Goal: Task Accomplishment & Management: Use online tool/utility

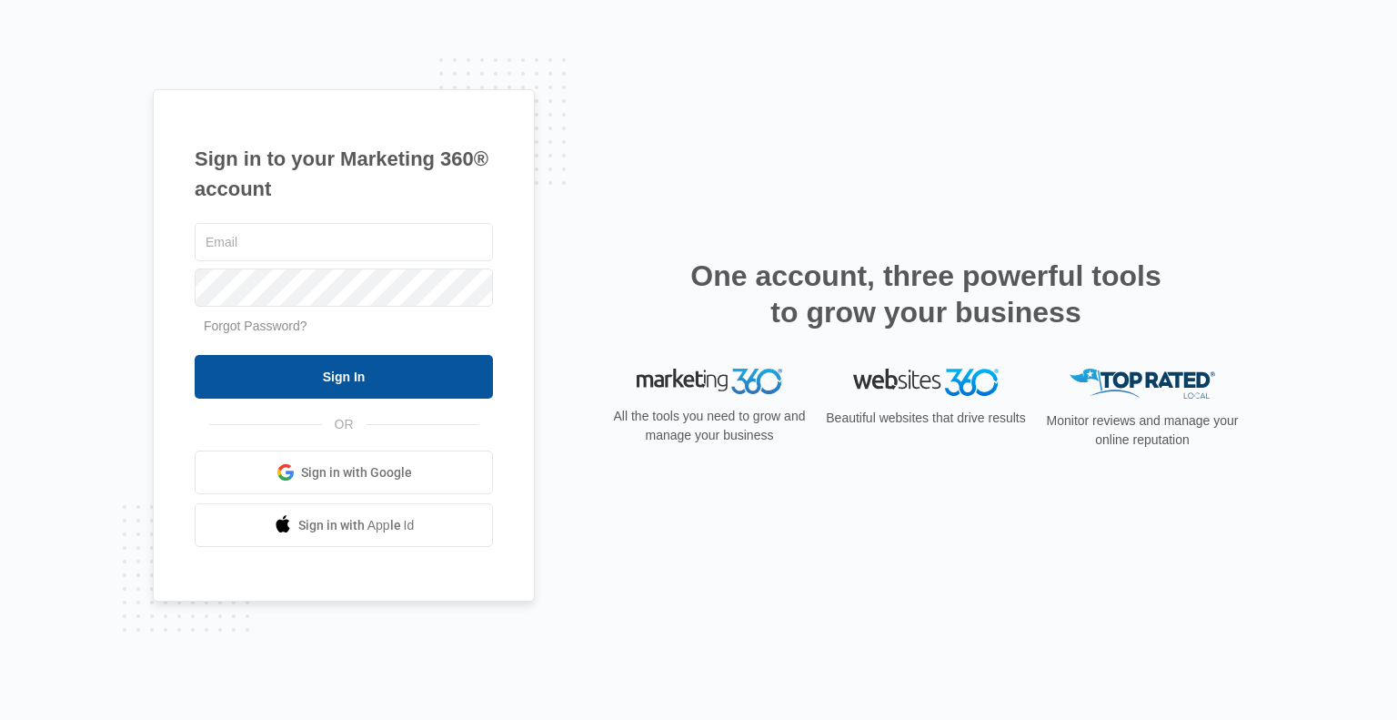
type input "[PERSON_NAME][EMAIL_ADDRESS][DOMAIN_NAME]"
click at [335, 390] on input "Sign In" at bounding box center [344, 377] width 298 height 44
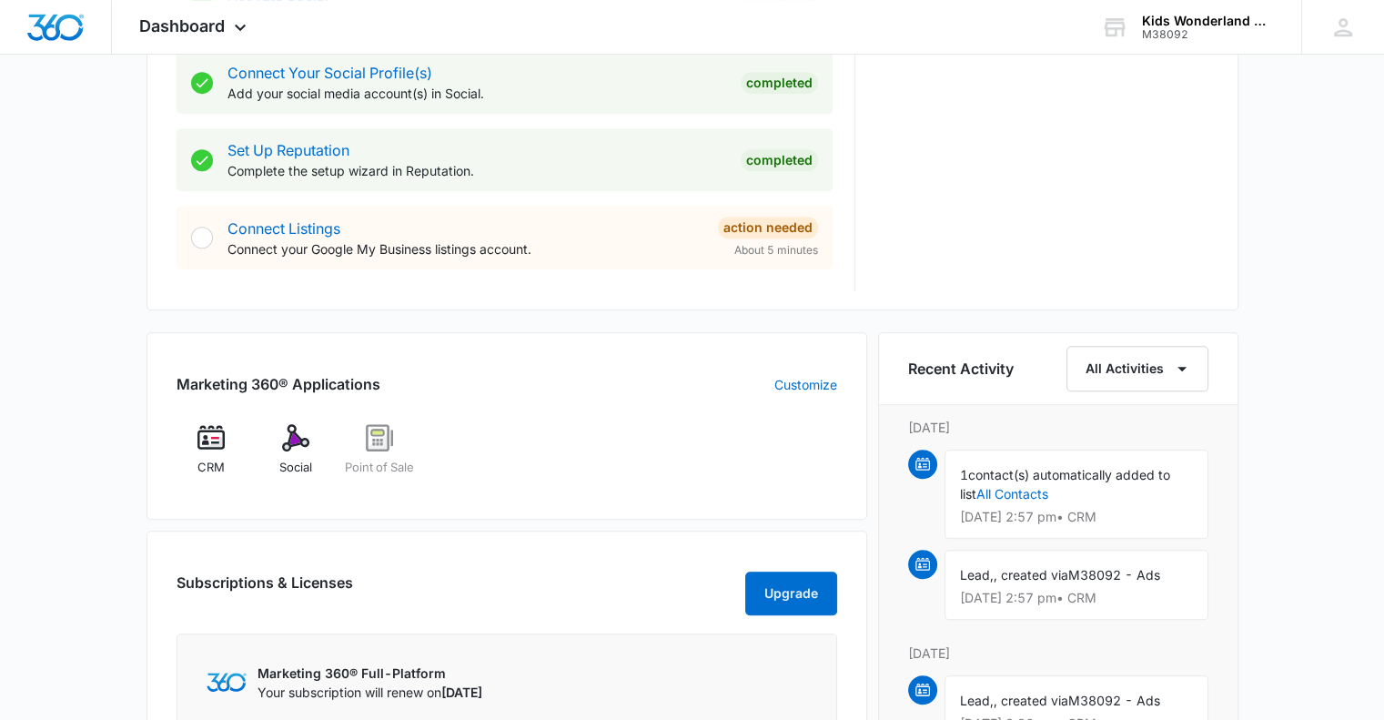
scroll to position [859, 0]
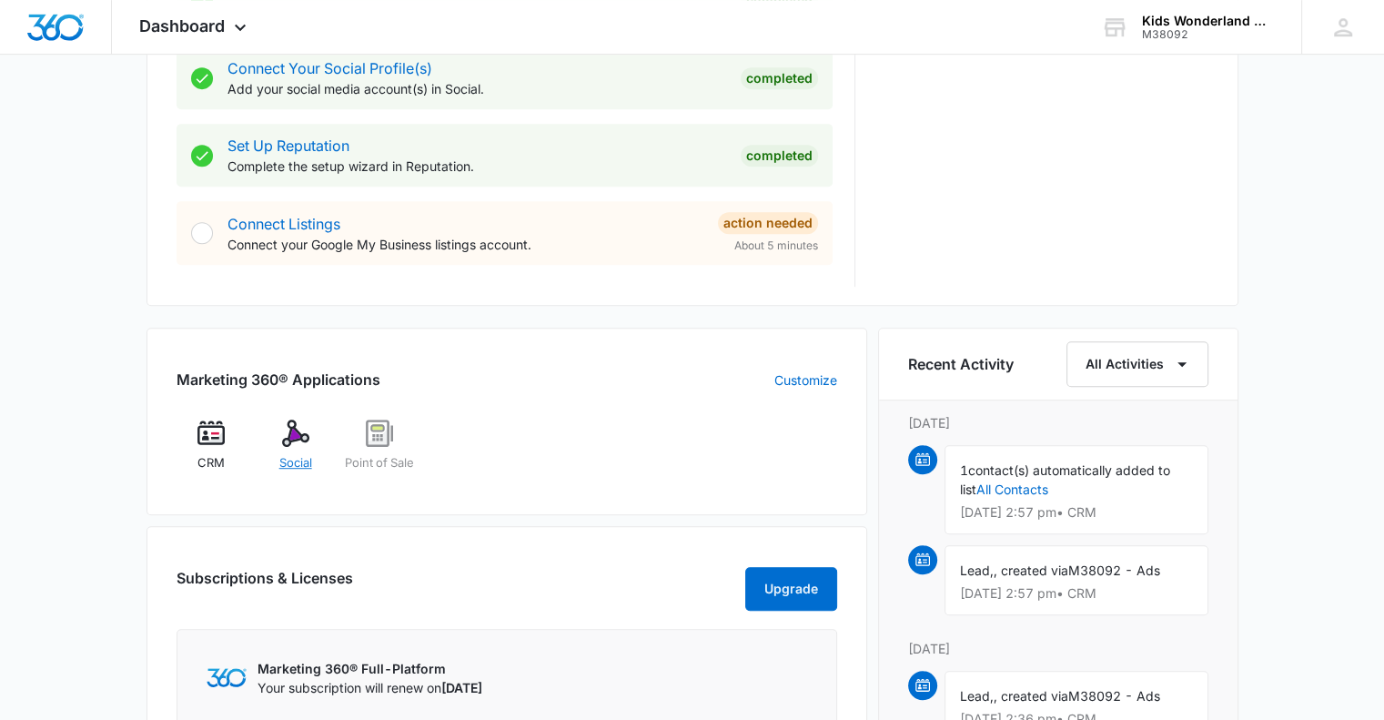
click at [291, 437] on img at bounding box center [295, 432] width 27 height 27
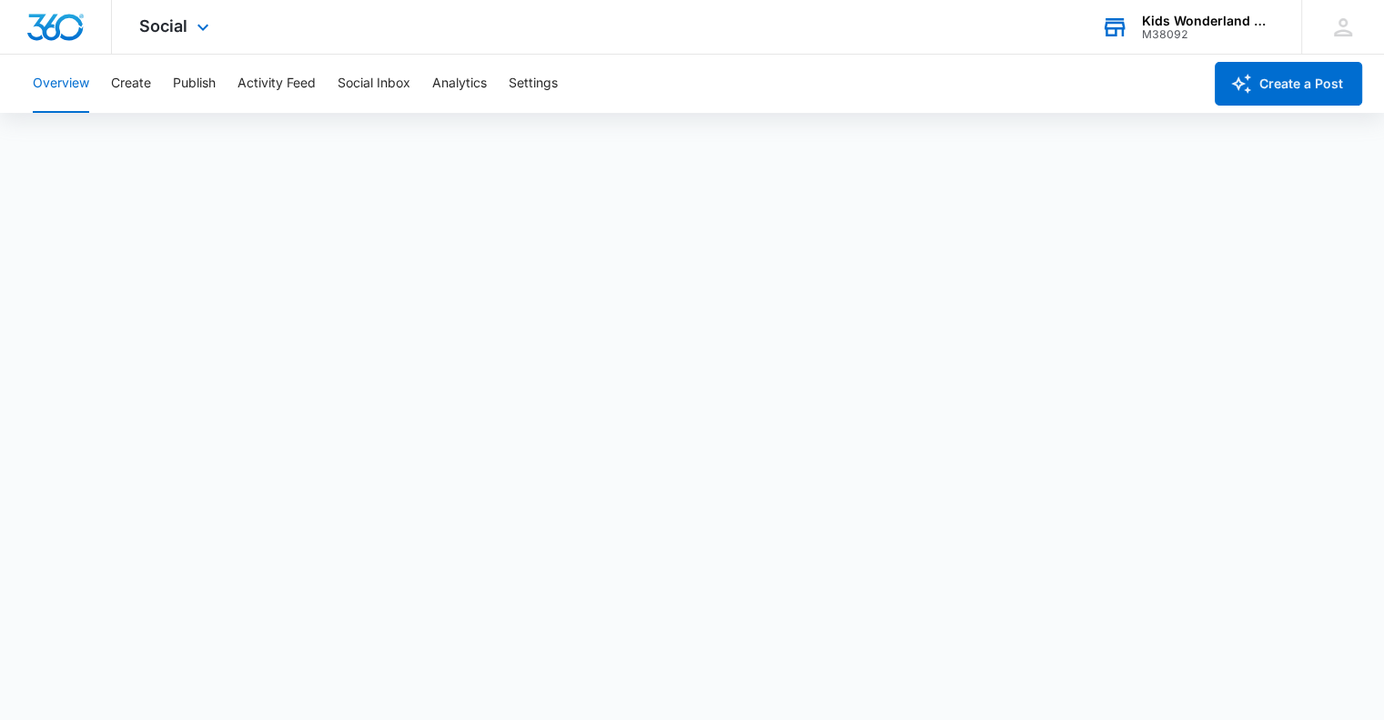
click at [1158, 35] on div "M38092" at bounding box center [1208, 34] width 133 height 13
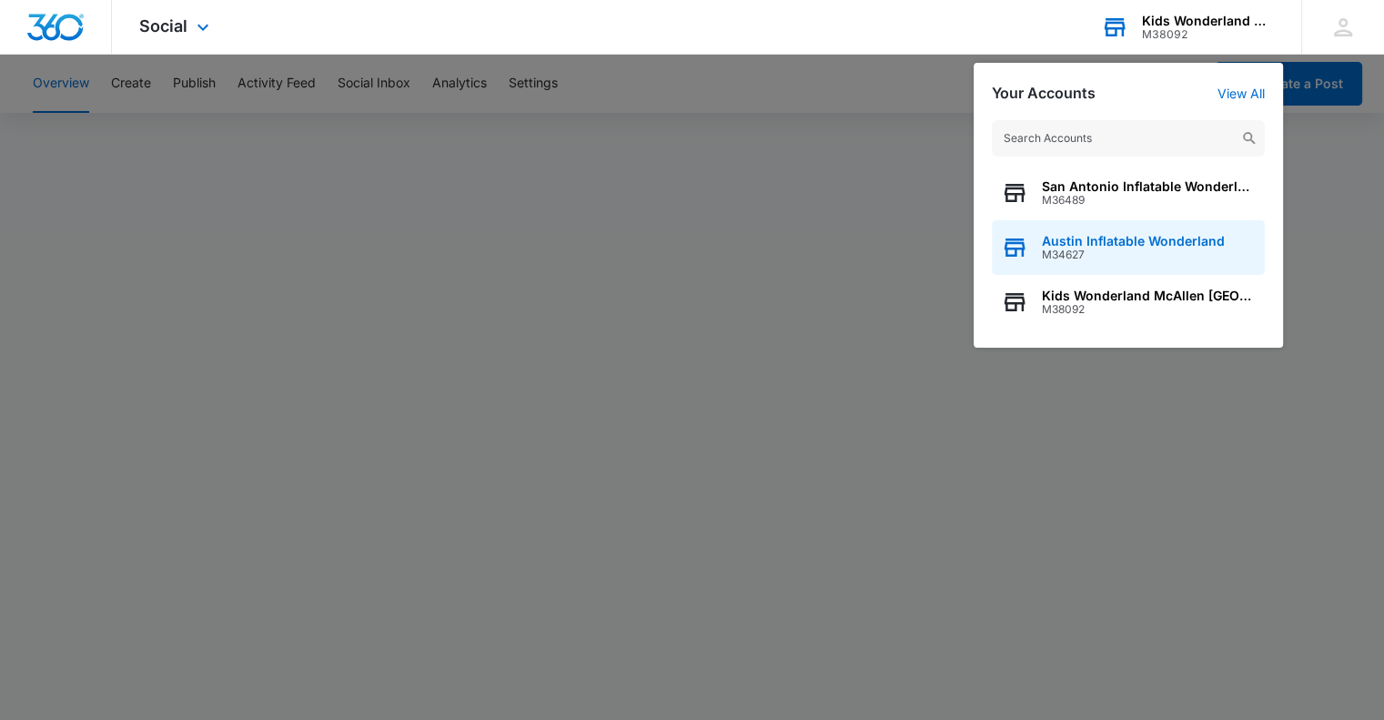
click at [1053, 258] on span "M34627" at bounding box center [1133, 254] width 183 height 13
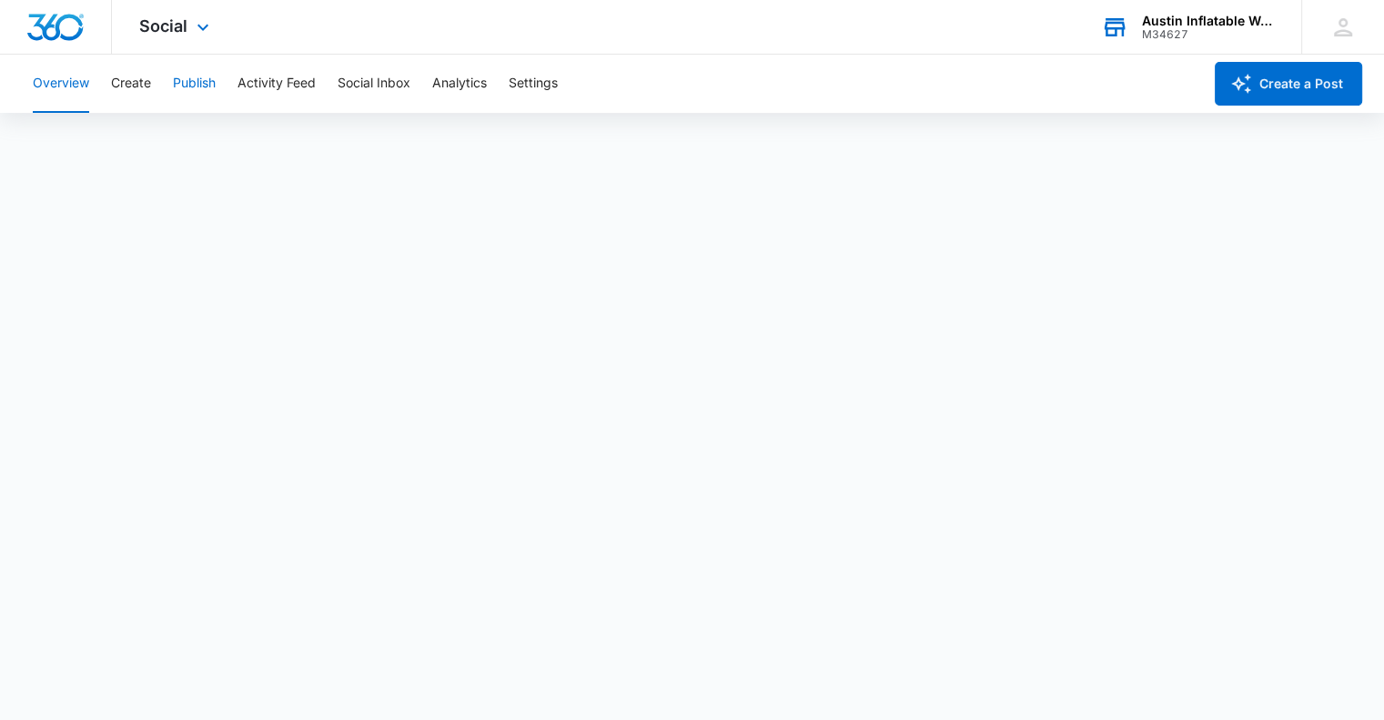
click at [207, 91] on button "Publish" at bounding box center [194, 84] width 43 height 58
click at [1216, 20] on div "Austin Inflatable Wonderland" at bounding box center [1208, 21] width 133 height 15
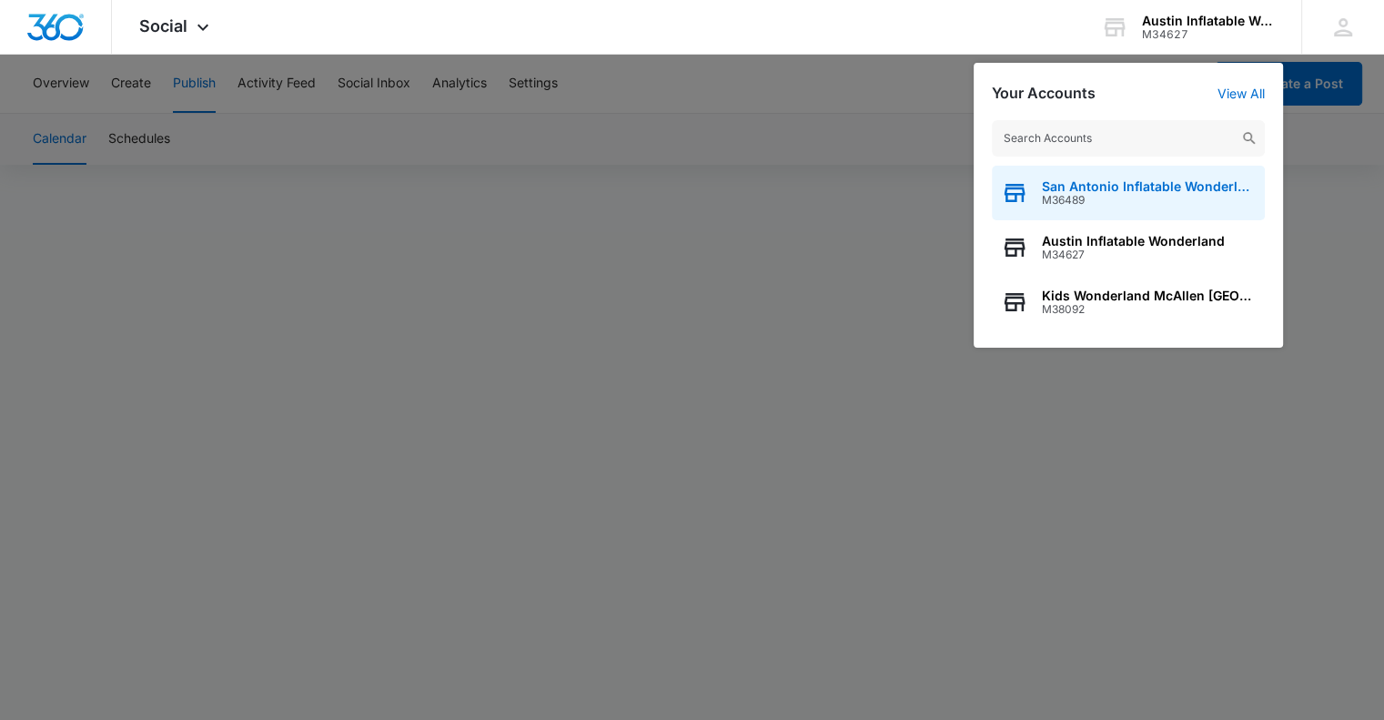
click at [1126, 188] on span "San Antonio Inflatable Wonderland" at bounding box center [1149, 186] width 214 height 15
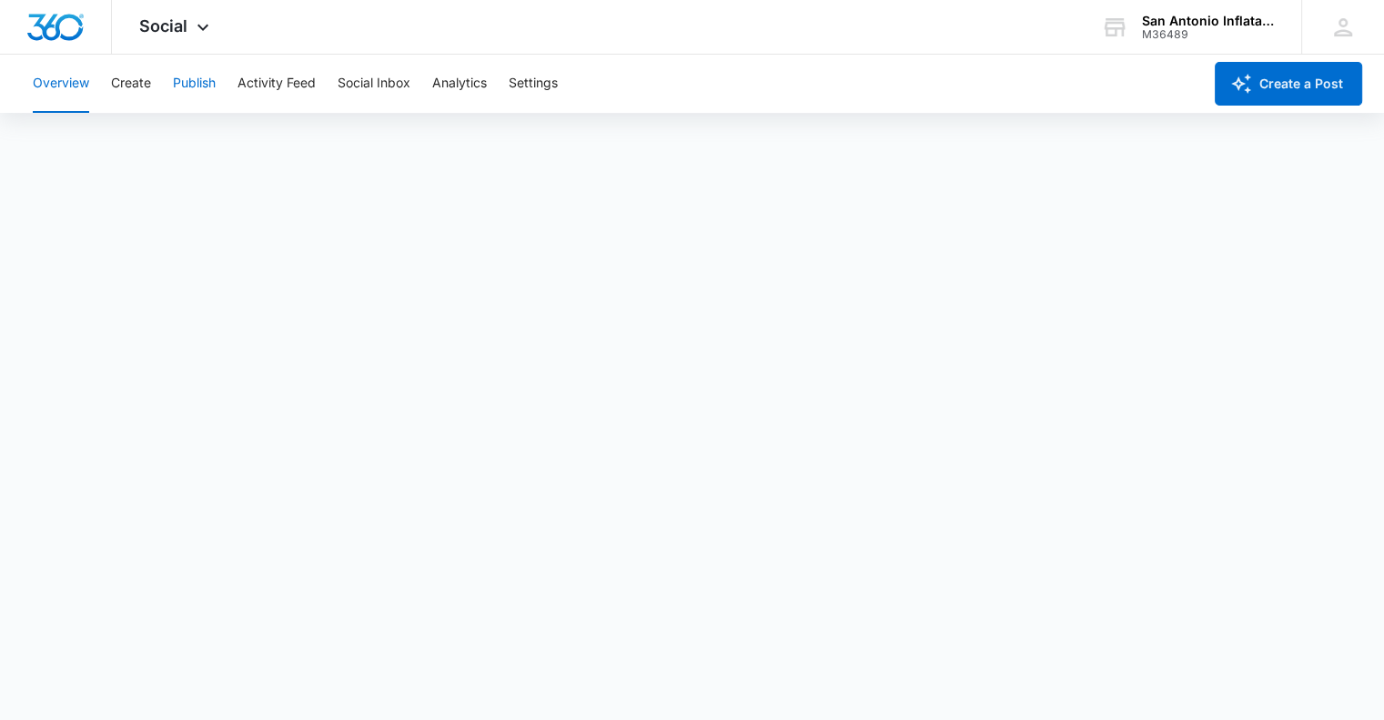
click at [191, 83] on button "Publish" at bounding box center [194, 84] width 43 height 58
click at [1152, 14] on div "San Antonio Inflatable Wonderland" at bounding box center [1208, 21] width 133 height 15
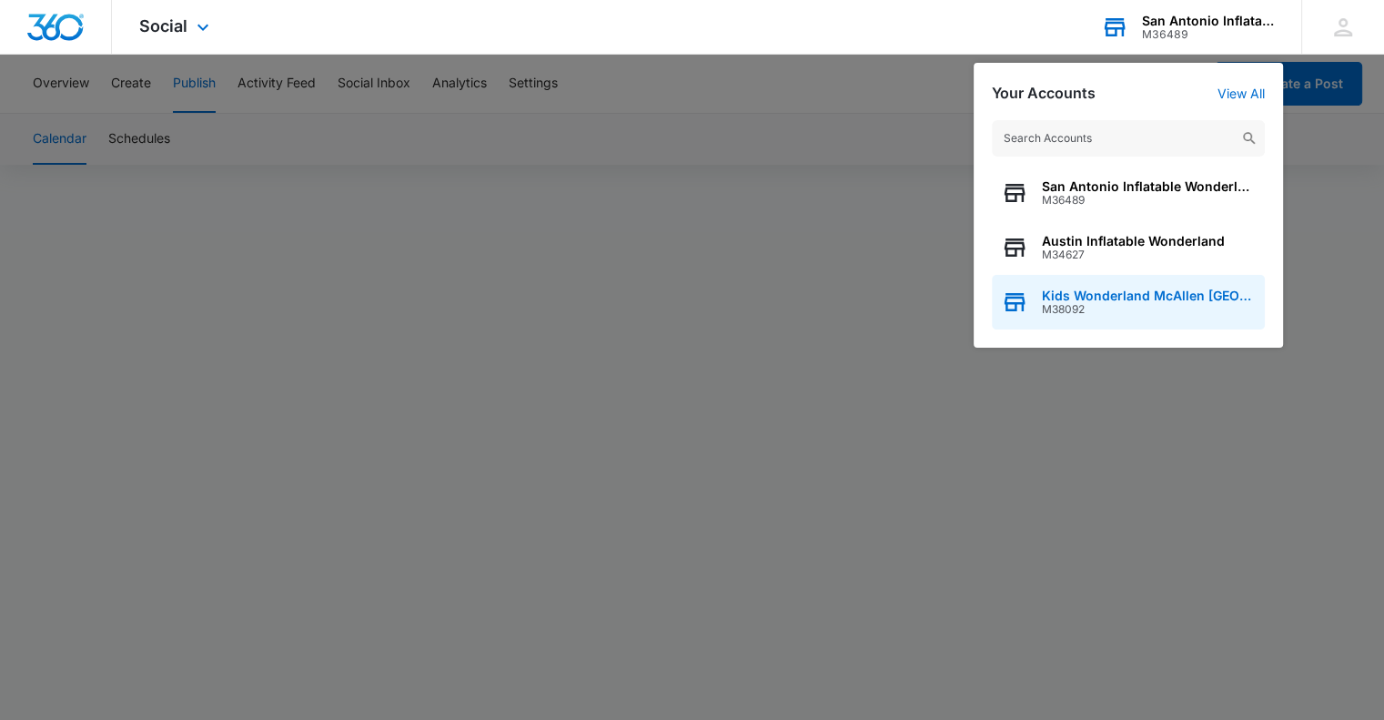
click at [1100, 289] on span "Kids Wonderland McAllen TX" at bounding box center [1149, 295] width 214 height 15
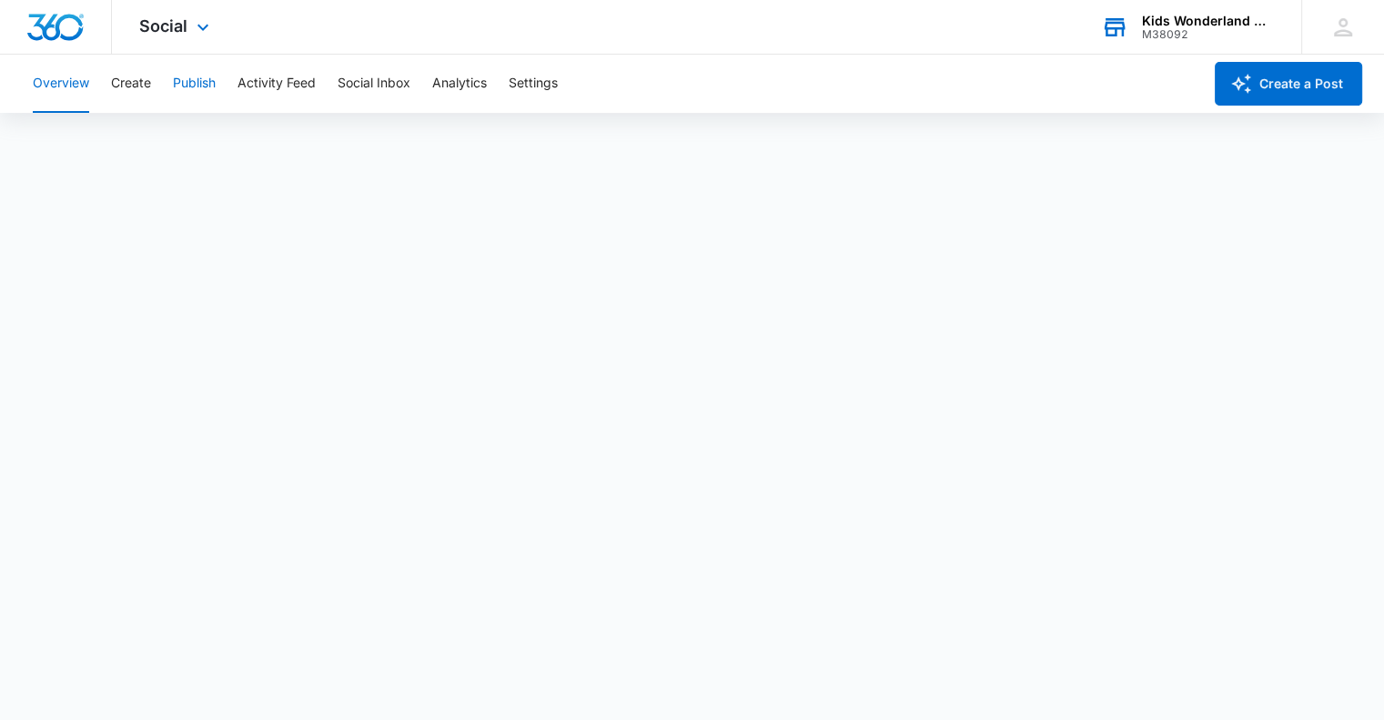
click at [195, 76] on button "Publish" at bounding box center [194, 84] width 43 height 58
